Goal: Task Accomplishment & Management: Use online tool/utility

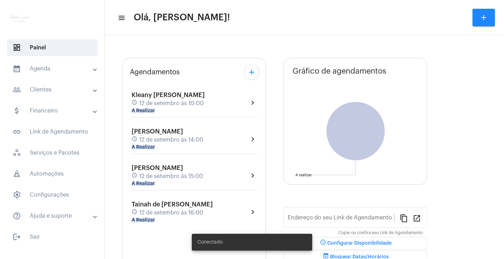
type input "[URL][DOMAIN_NAME]"
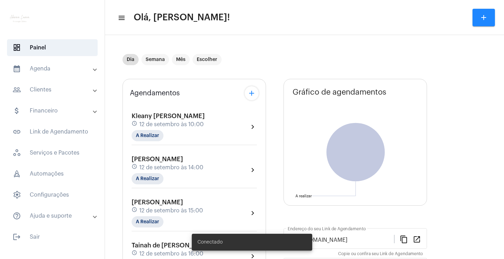
click at [69, 109] on mat-panel-title "attach_money Financeiro" at bounding box center [53, 110] width 81 height 8
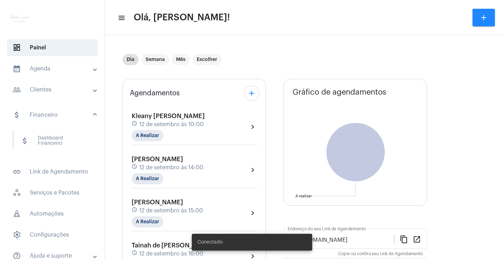
click at [173, 122] on span "12 de setembro às 10:00" at bounding box center [171, 124] width 64 height 6
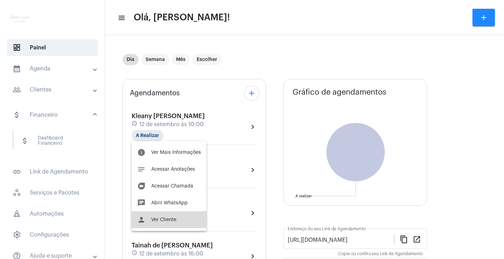
click at [172, 215] on button "person Ver Cliente" at bounding box center [169, 219] width 75 height 17
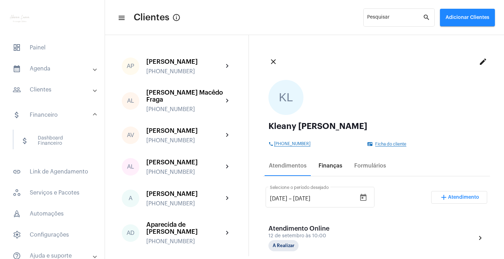
click at [336, 163] on div "Finanças" at bounding box center [331, 165] width 24 height 6
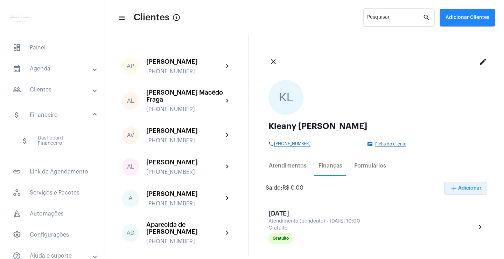
click at [453, 187] on span "add Adicionar" at bounding box center [466, 188] width 32 height 5
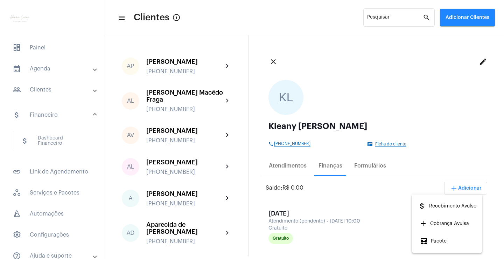
click at [446, 221] on span "add Cobrança Avulsa" at bounding box center [444, 223] width 49 height 13
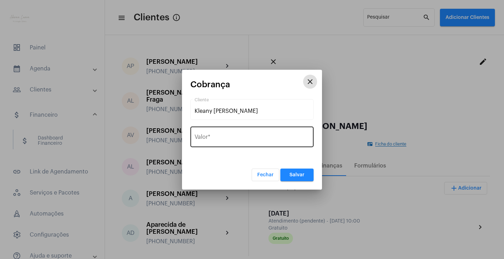
click at [254, 136] on input "Valor *" at bounding box center [252, 138] width 115 height 6
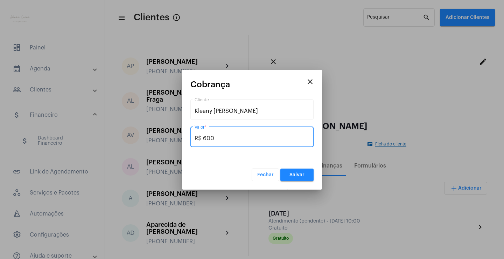
type input "R$ 600"
click at [305, 176] on button "Salvar" at bounding box center [296, 174] width 33 height 13
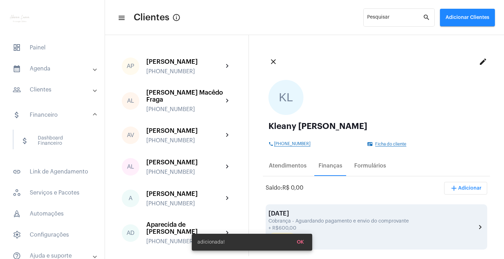
click at [387, 211] on div "[DATE]" at bounding box center [372, 213] width 208 height 7
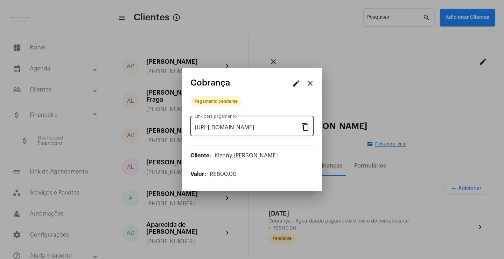
click at [305, 127] on mat-icon "content_copy" at bounding box center [305, 126] width 8 height 8
click at [314, 84] on mat-icon "close" at bounding box center [310, 83] width 8 height 8
